Goal: Communication & Community: Answer question/provide support

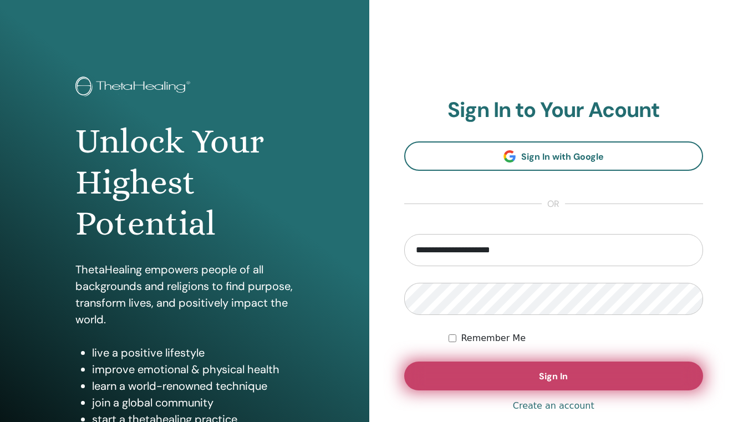
type input "**********"
click at [546, 362] on button "Sign In" at bounding box center [554, 376] width 300 height 29
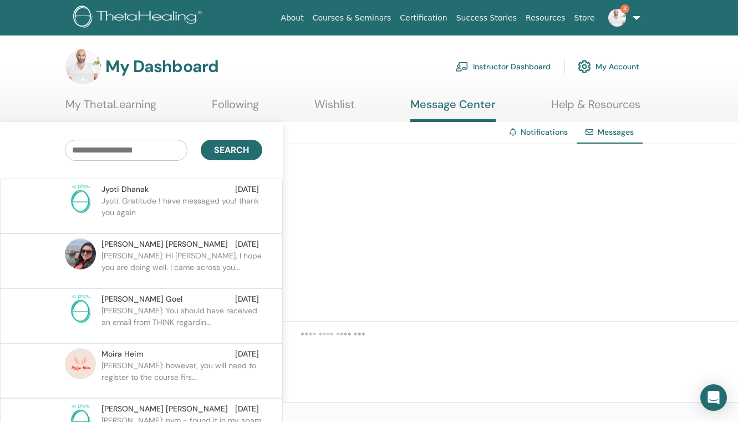
click at [190, 201] on p "Jyoti: Gratitude ! have messaged you! thank you again" at bounding box center [182, 211] width 161 height 33
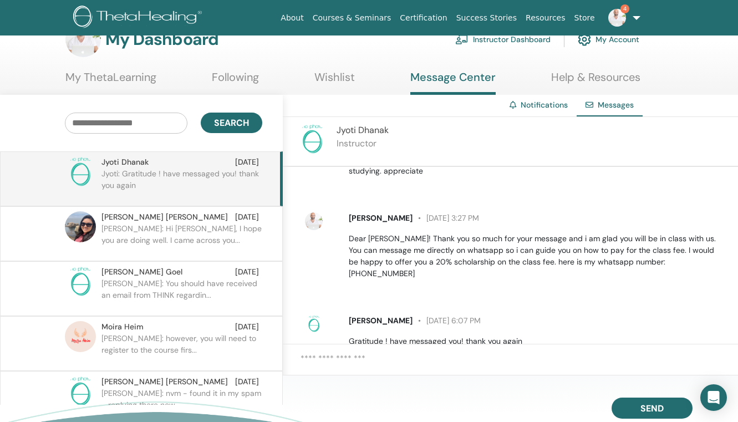
scroll to position [27, 0]
click at [216, 242] on p "Edna: Hi Elias, I hope you are doing well. I came across you..." at bounding box center [182, 240] width 161 height 33
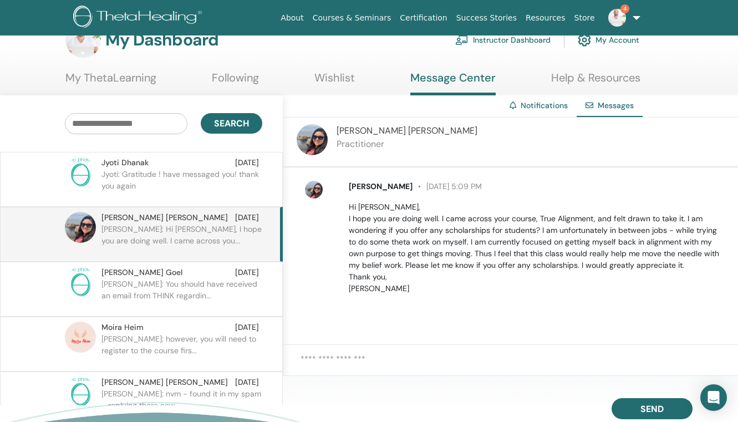
click at [336, 357] on textarea at bounding box center [520, 366] width 438 height 27
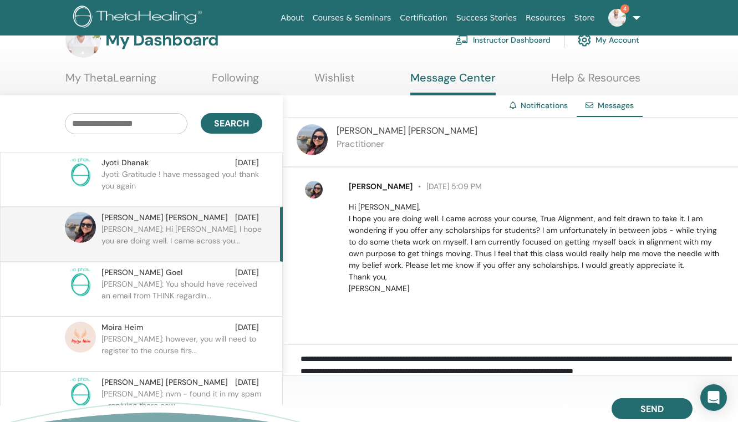
type textarea "**********"
click at [644, 407] on span "Send" at bounding box center [652, 407] width 23 height 8
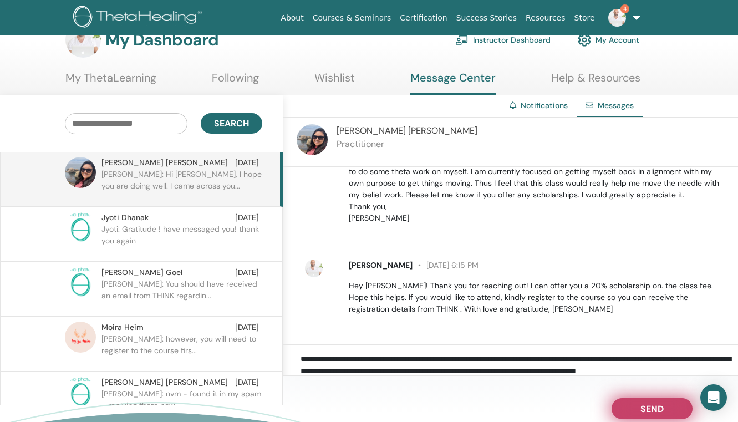
scroll to position [73, 0]
click at [612, 398] on button "Send" at bounding box center [652, 408] width 81 height 21
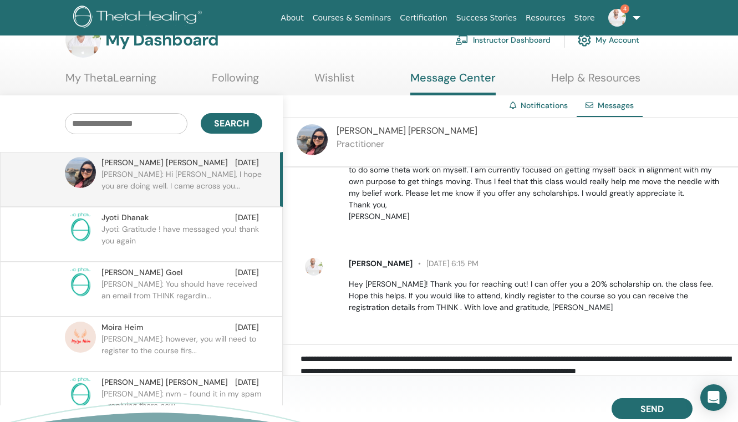
click at [622, 18] on img at bounding box center [617, 18] width 18 height 18
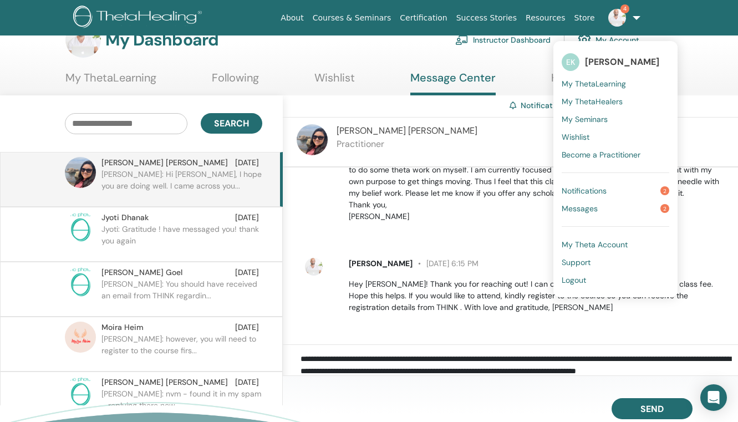
click at [595, 191] on span "Notifications" at bounding box center [584, 191] width 45 height 10
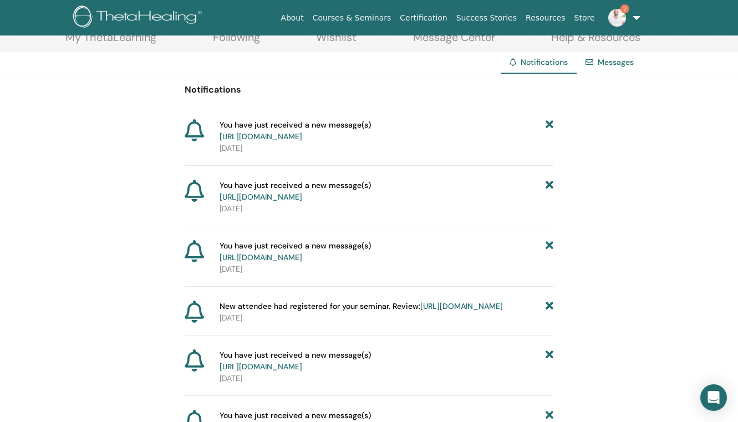
scroll to position [66, 0]
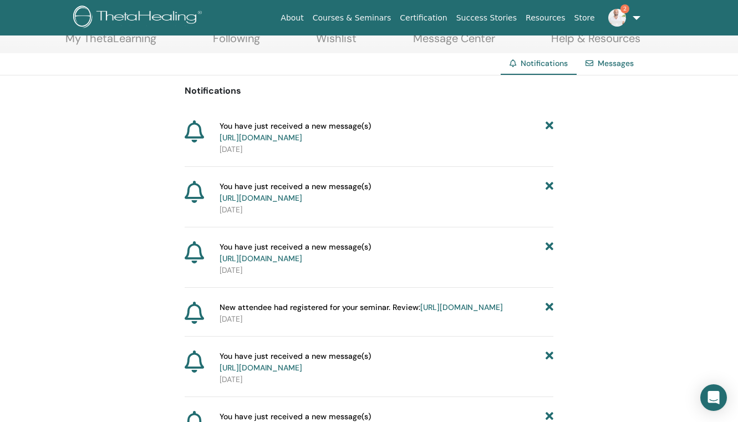
click at [619, 21] on img at bounding box center [617, 18] width 18 height 18
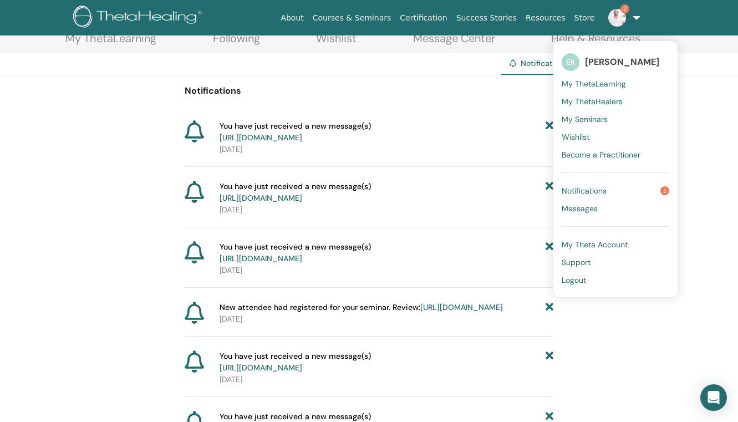
click at [577, 198] on link "Notifications 2" at bounding box center [616, 191] width 108 height 18
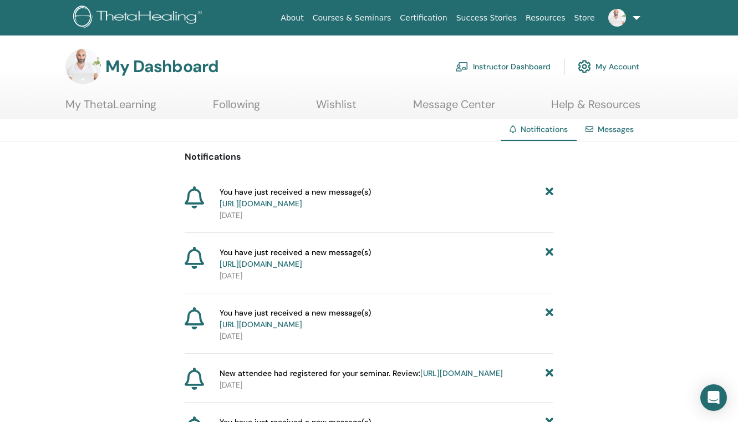
click at [630, 19] on span at bounding box center [617, 17] width 27 height 9
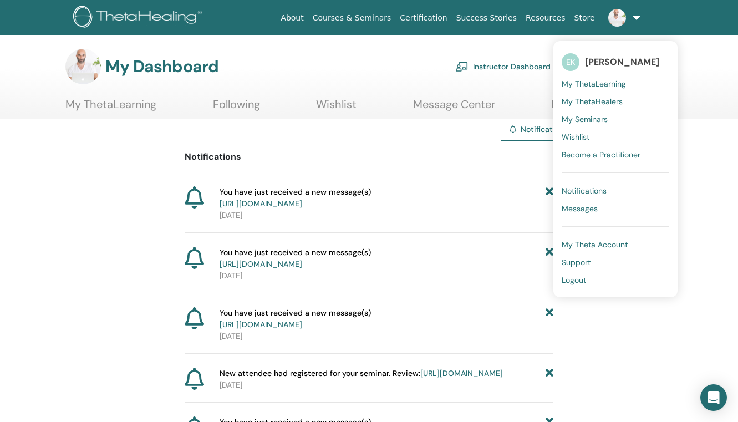
click at [583, 202] on link "Messages" at bounding box center [616, 209] width 108 height 18
